Goal: Find specific page/section: Find specific page/section

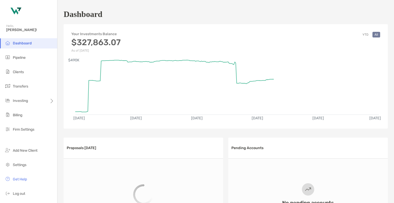
click at [30, 58] on li "Pipeline" at bounding box center [28, 58] width 57 height 10
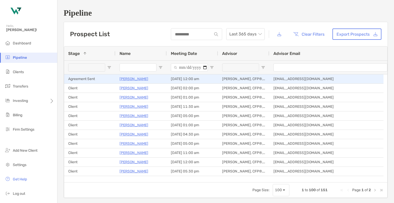
click at [133, 81] on p "[PERSON_NAME]" at bounding box center [134, 79] width 29 height 6
